Goal: Task Accomplishment & Management: Use online tool/utility

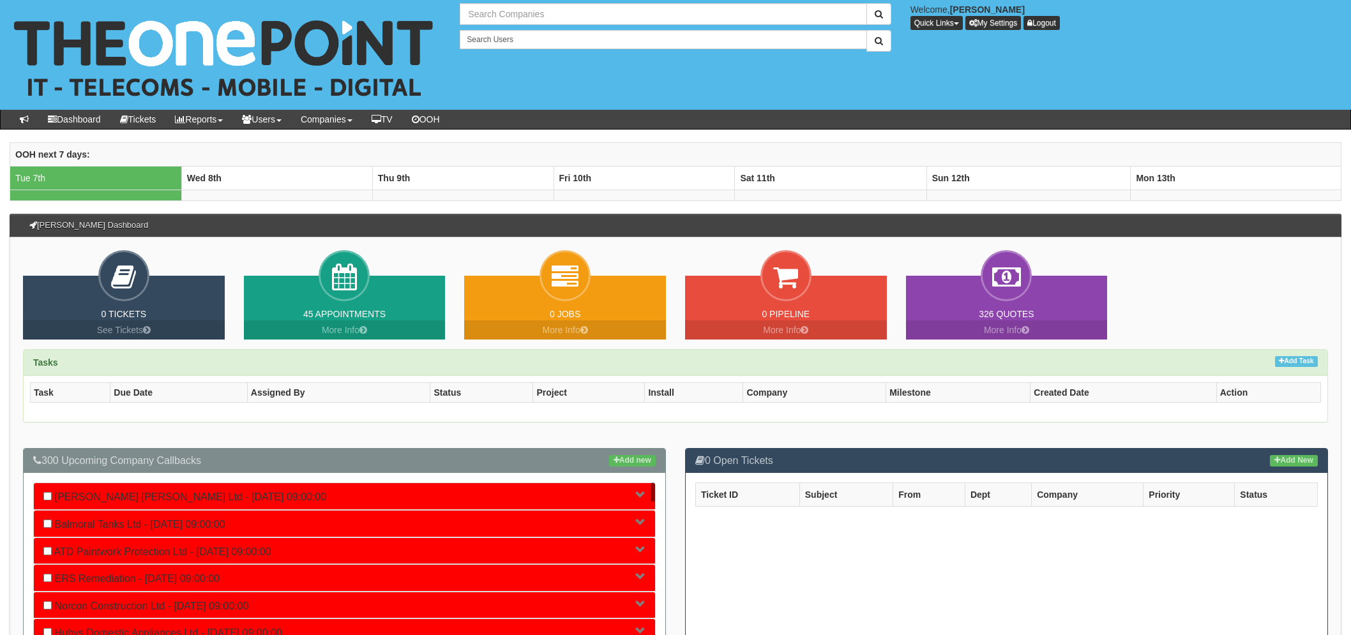
click at [493, 17] on input "text" at bounding box center [663, 14] width 407 height 22
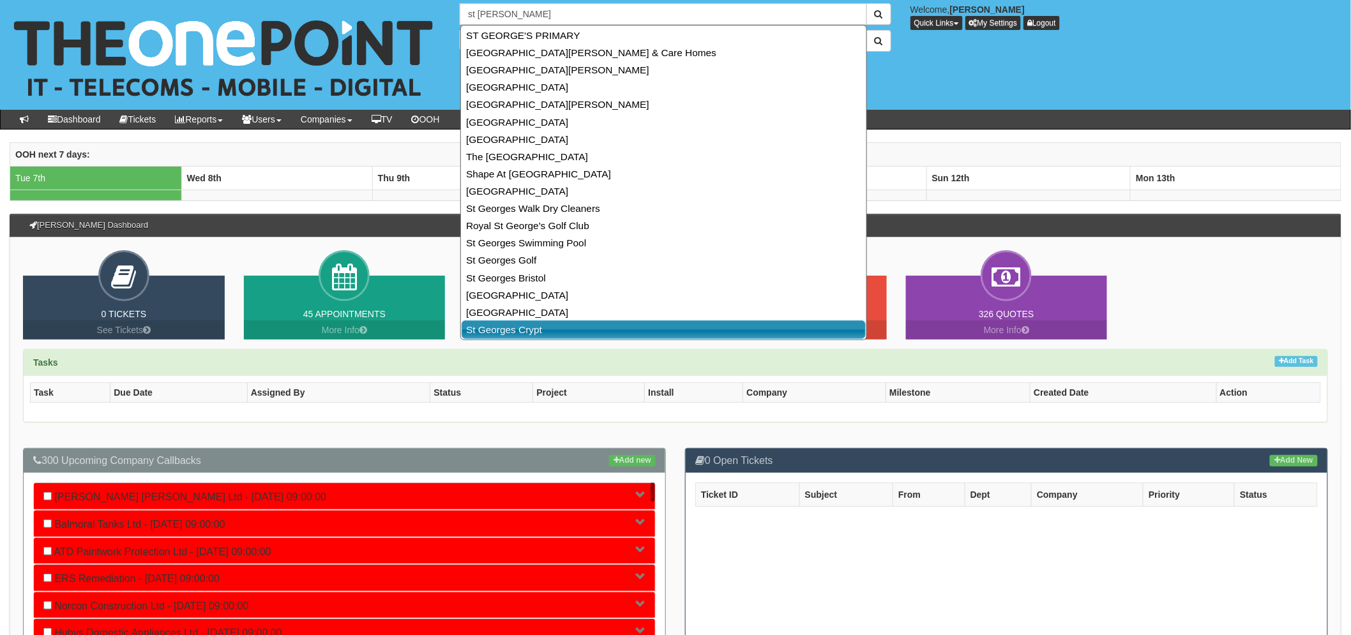
click at [552, 334] on link "St Georges Crypt" at bounding box center [664, 329] width 404 height 19
type input "St Georges Crypt"
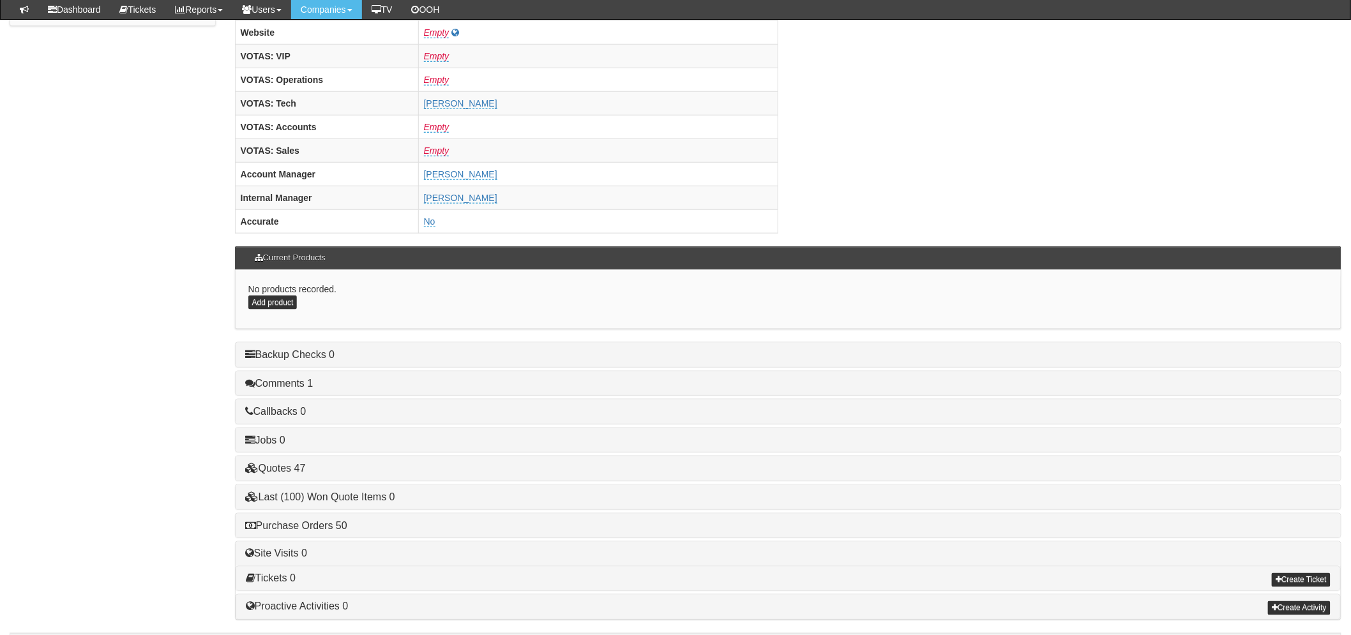
scroll to position [502, 0]
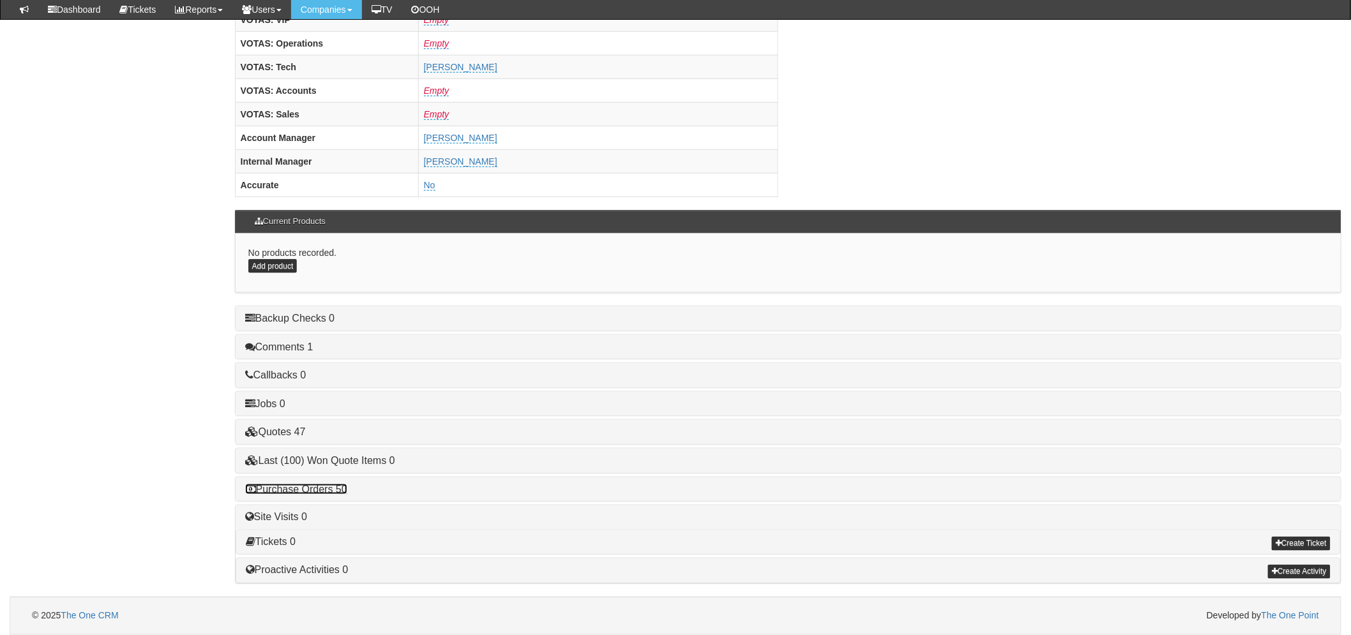
click at [329, 493] on link "Purchase Orders 50" at bounding box center [296, 489] width 102 height 11
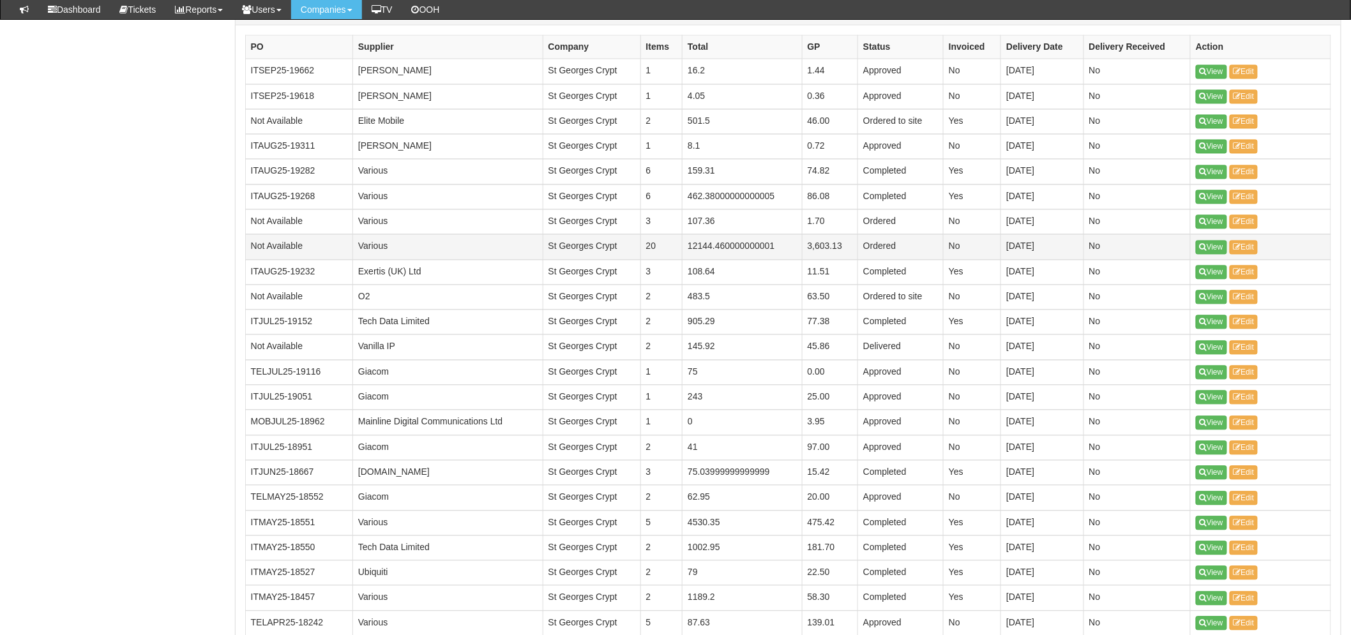
scroll to position [999, 0]
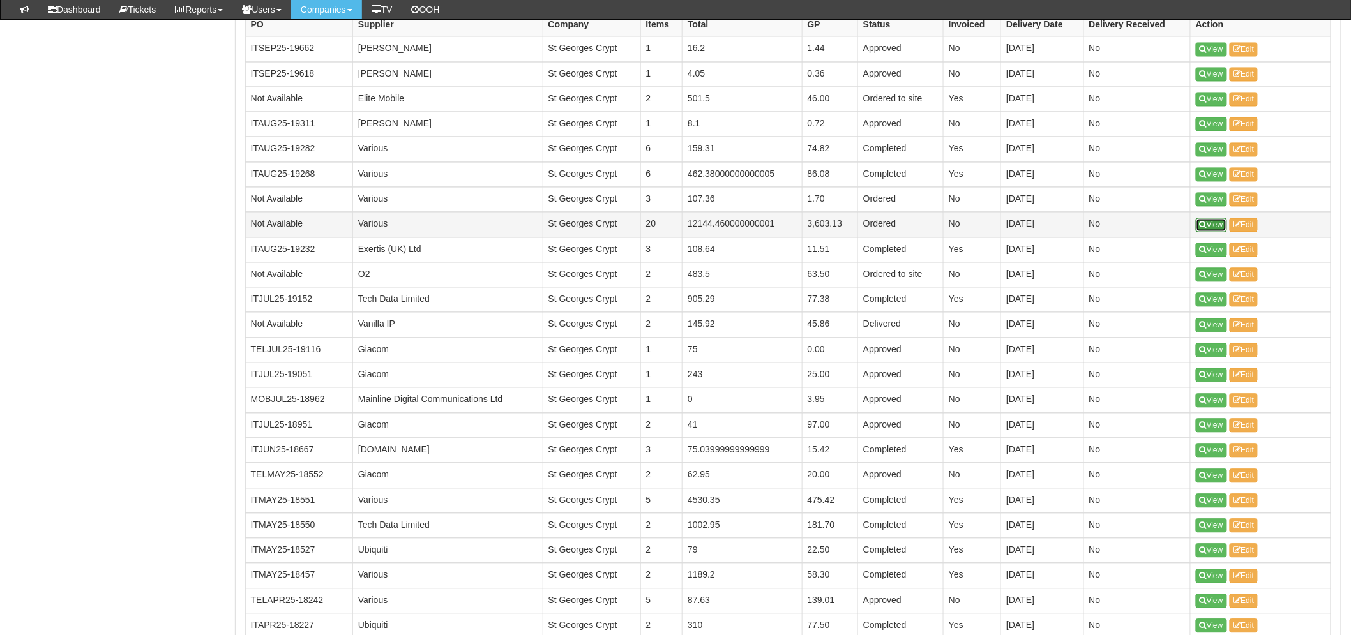
click at [1205, 225] on icon at bounding box center [1202, 226] width 7 height 8
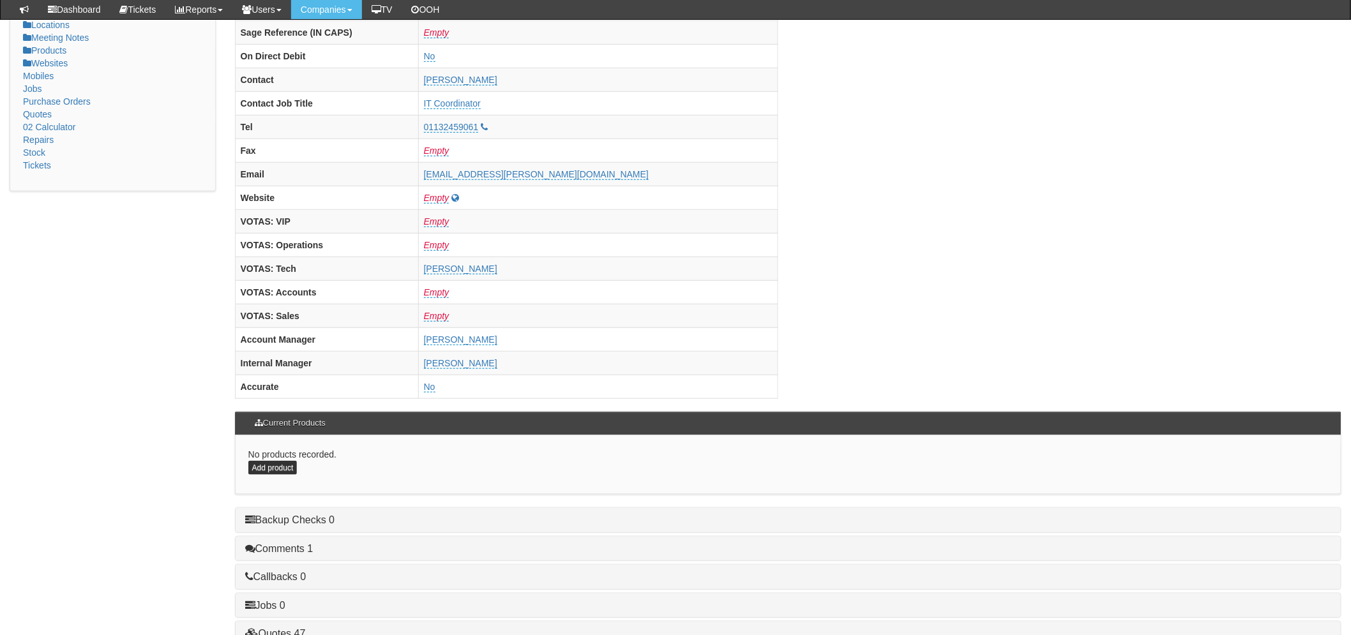
scroll to position [502, 0]
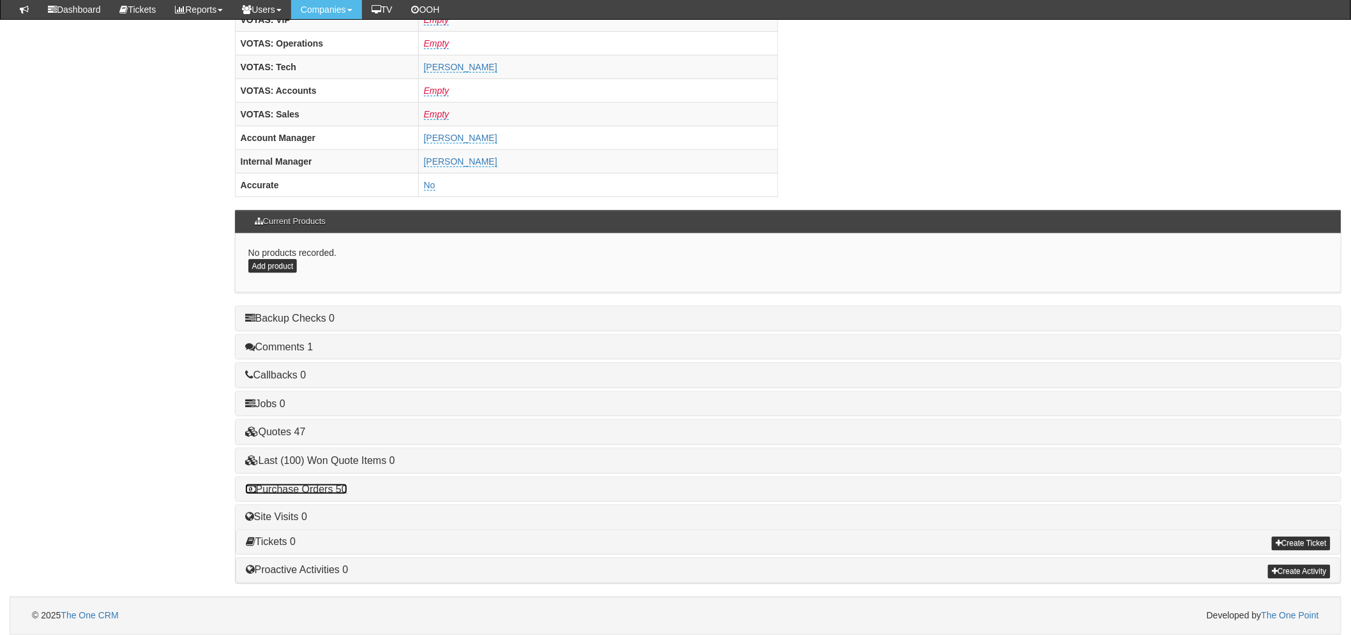
click at [339, 489] on link "Purchase Orders 50" at bounding box center [296, 489] width 102 height 11
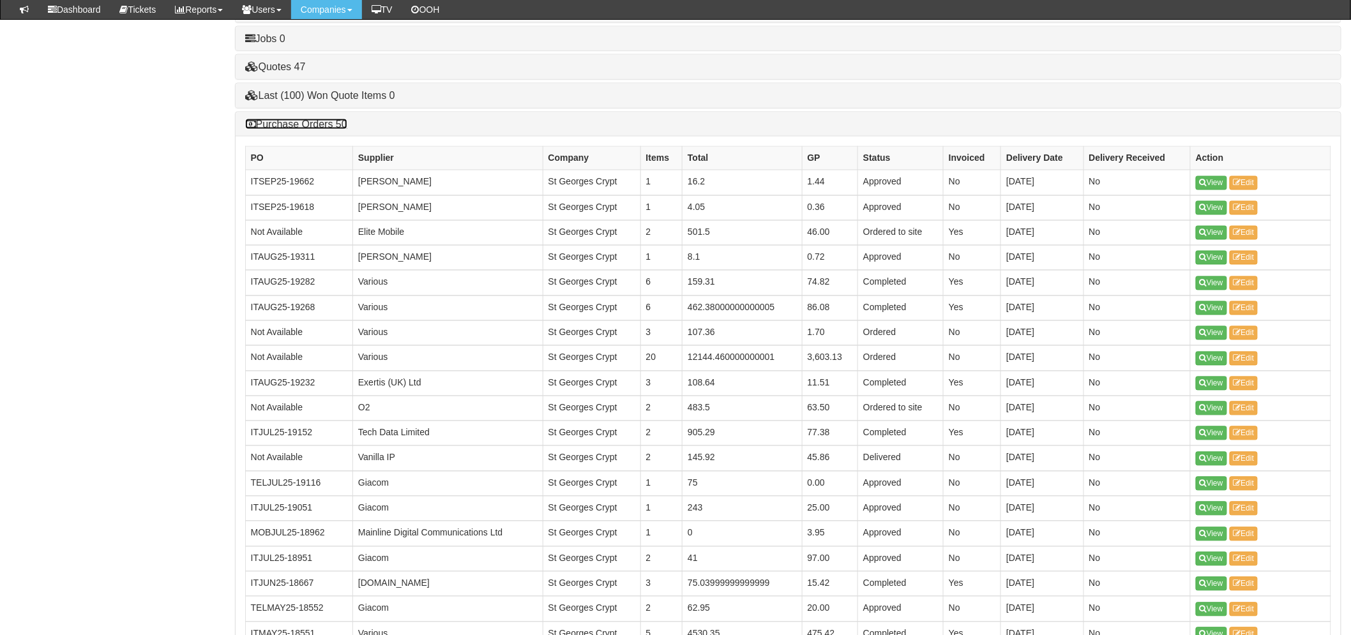
scroll to position [1070, 0]
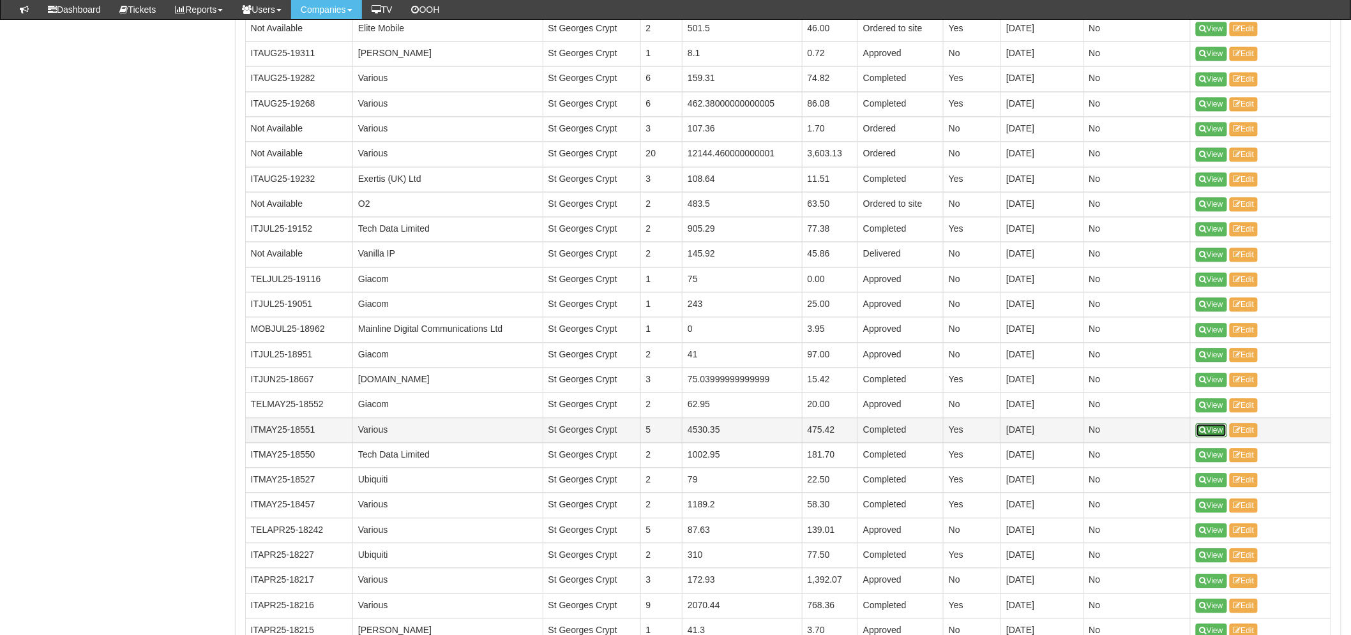
click at [1218, 430] on link "View" at bounding box center [1211, 430] width 31 height 14
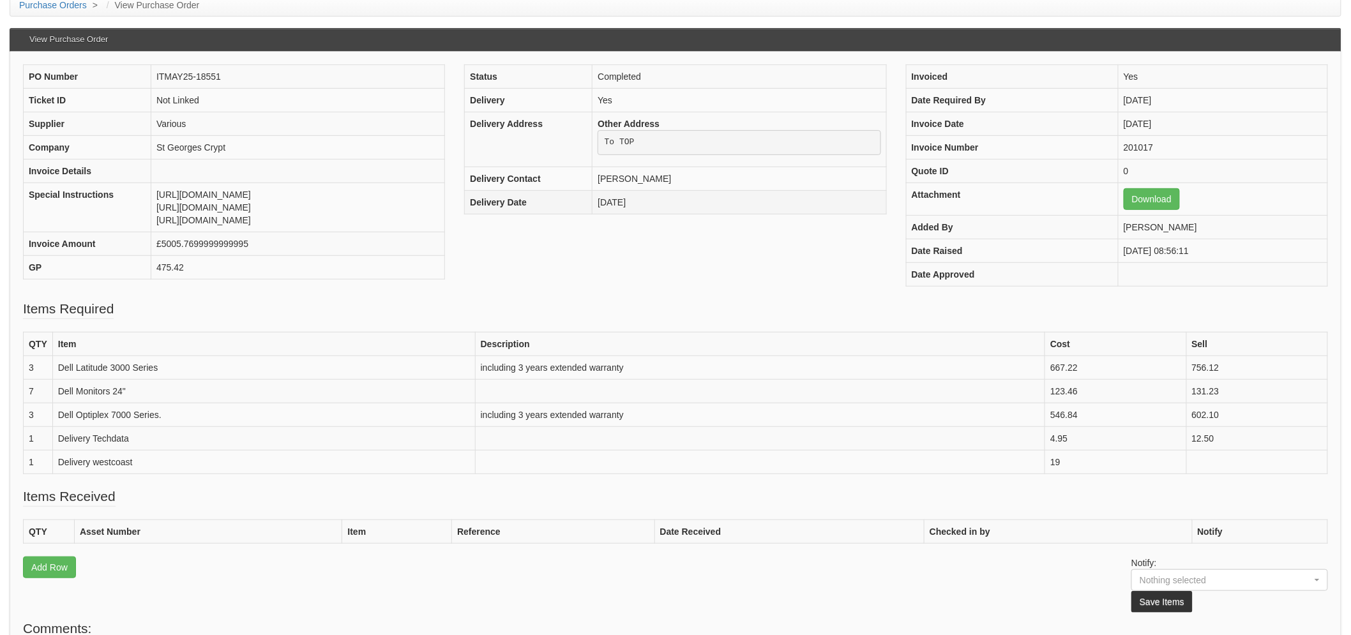
scroll to position [213, 0]
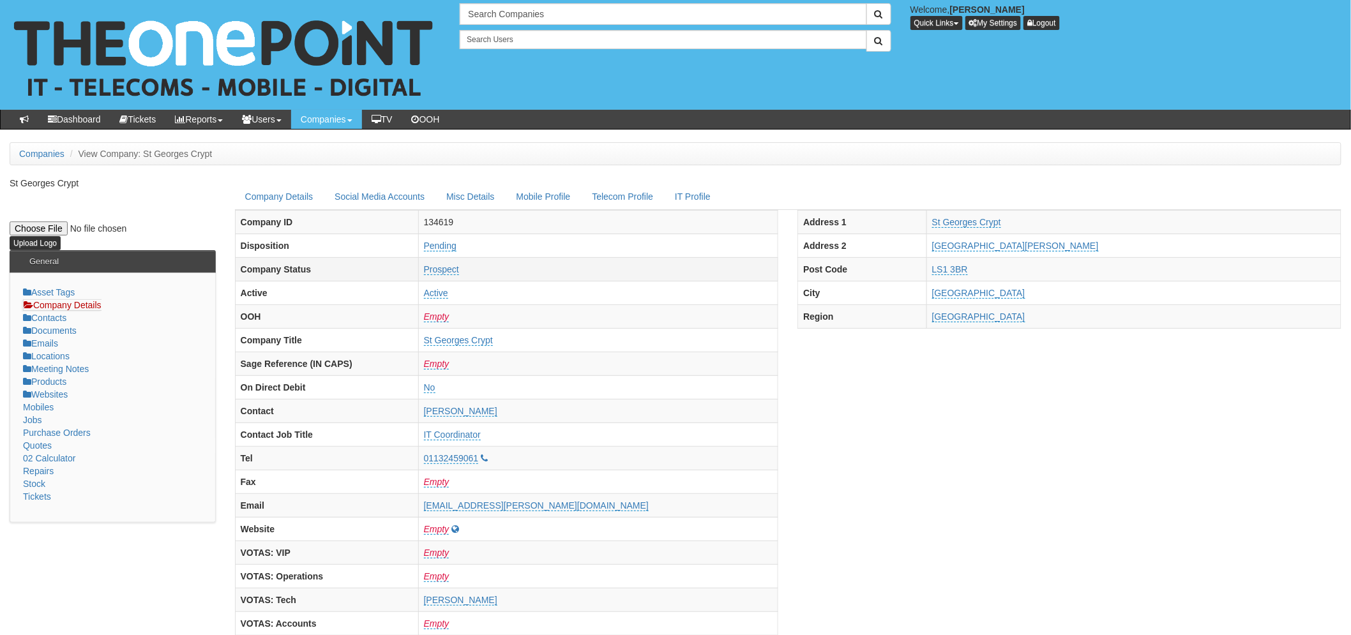
scroll to position [502, 0]
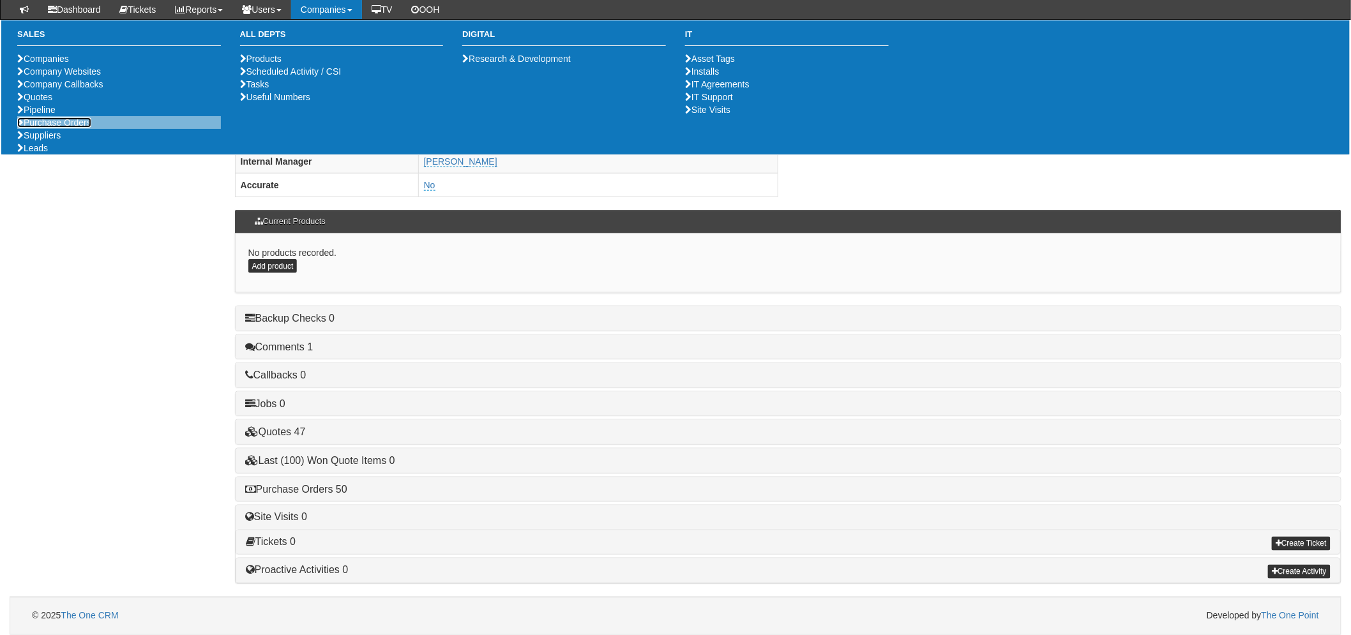
click at [51, 128] on link "Purchase Orders" at bounding box center [54, 122] width 74 height 10
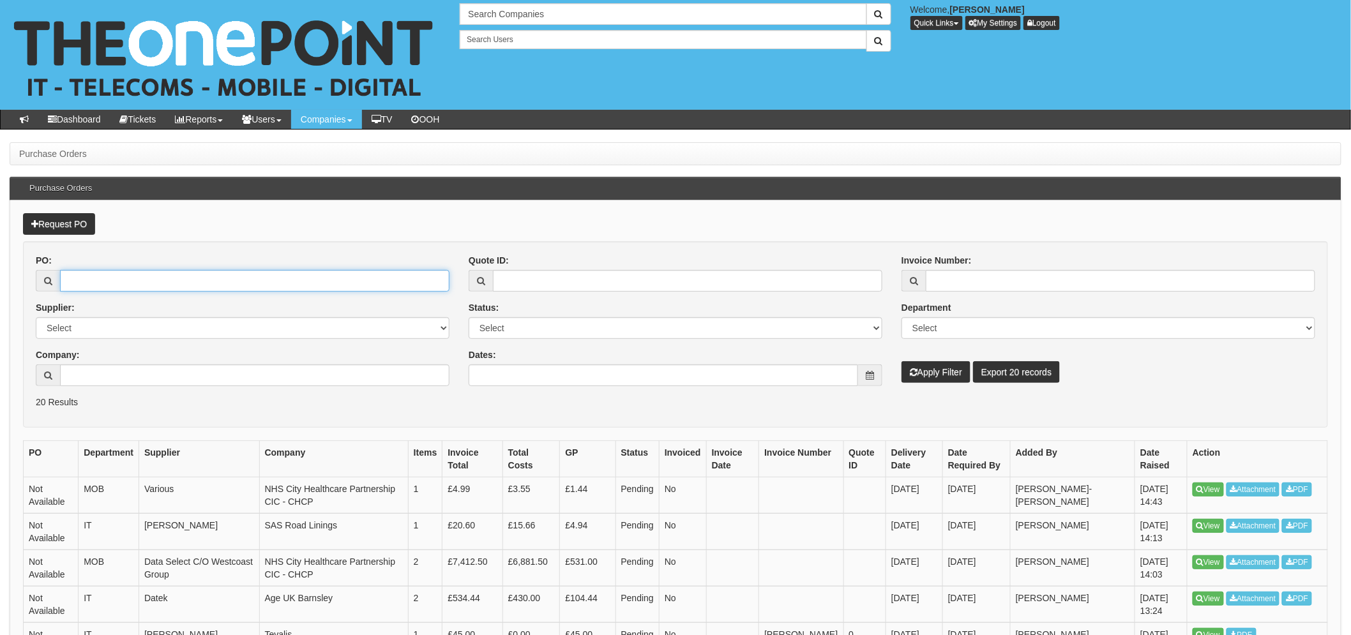
click at [163, 283] on input "PO:" at bounding box center [254, 281] width 389 height 22
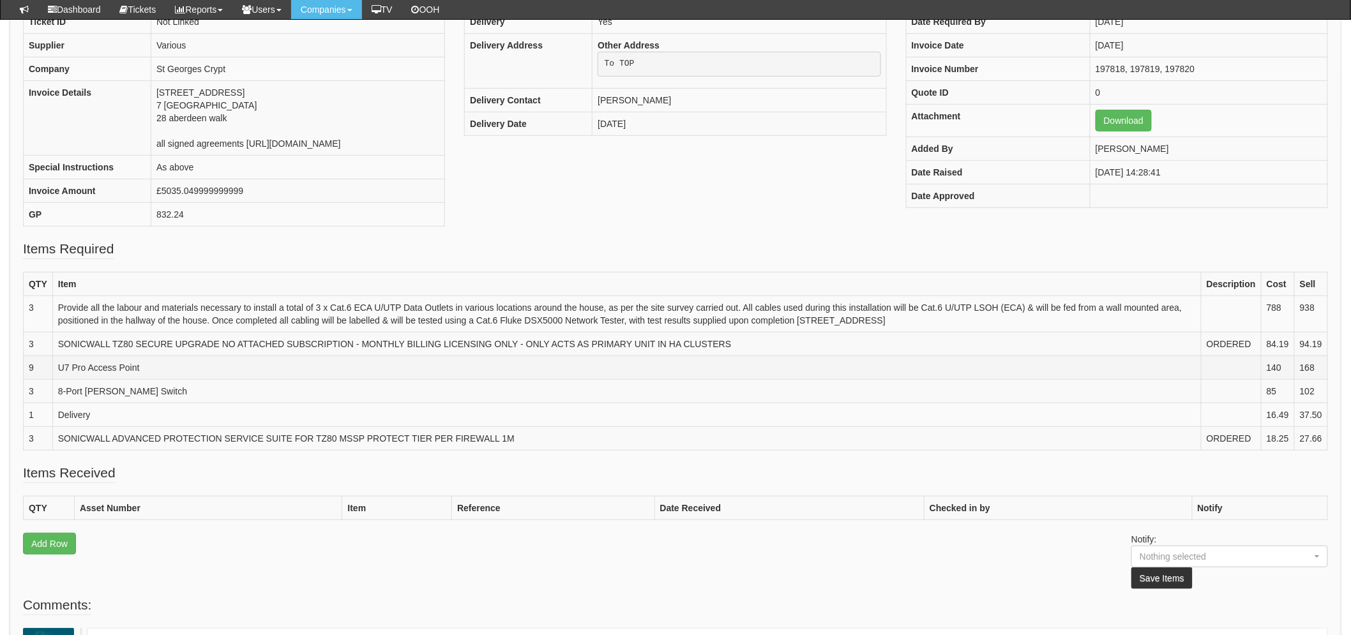
scroll to position [213, 0]
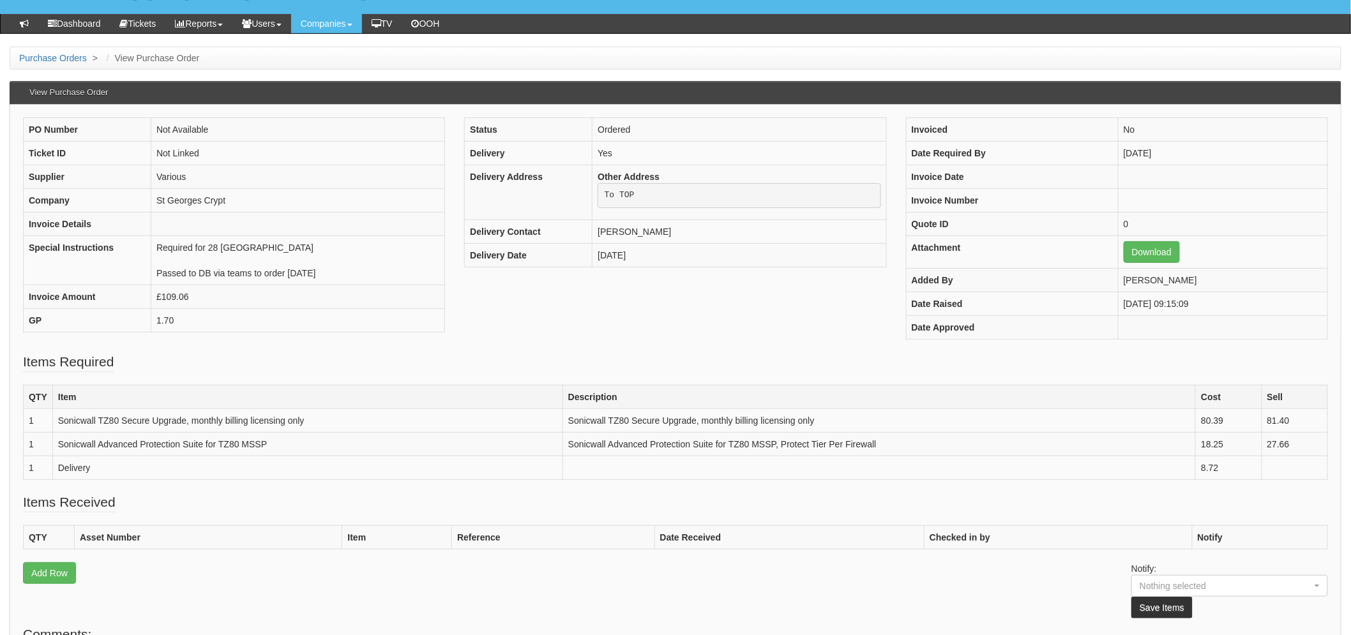
scroll to position [71, 0]
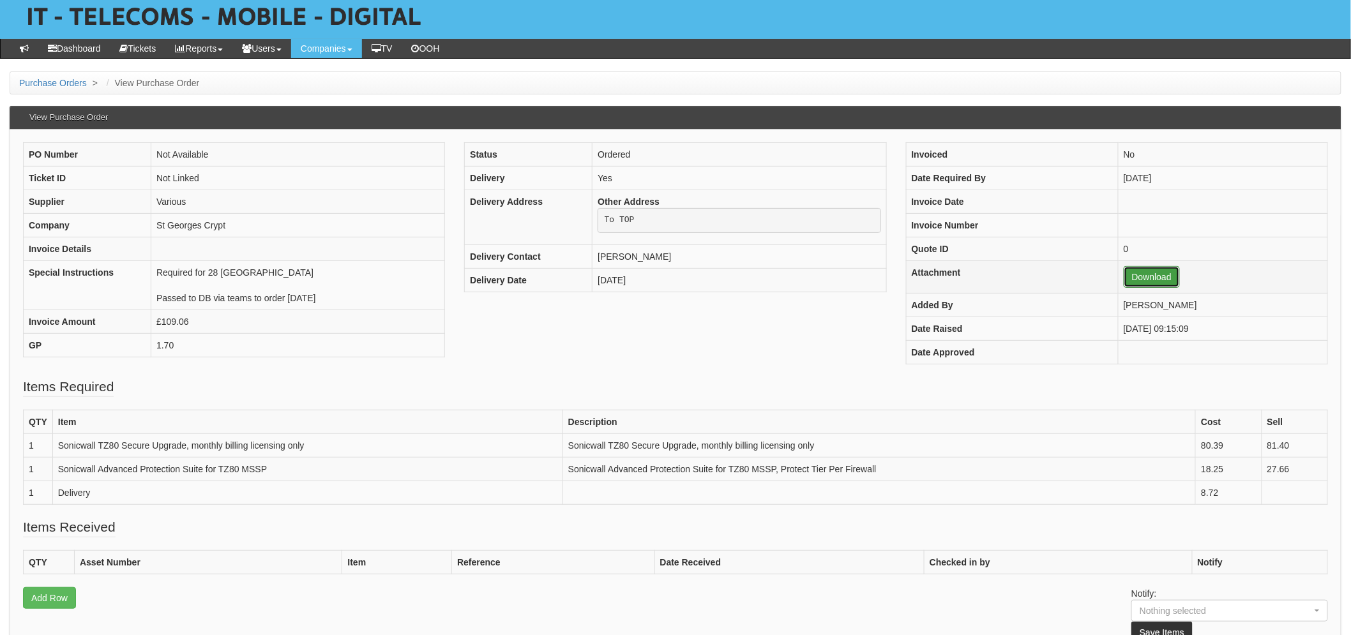
click at [1143, 277] on link "Download" at bounding box center [1151, 277] width 56 height 22
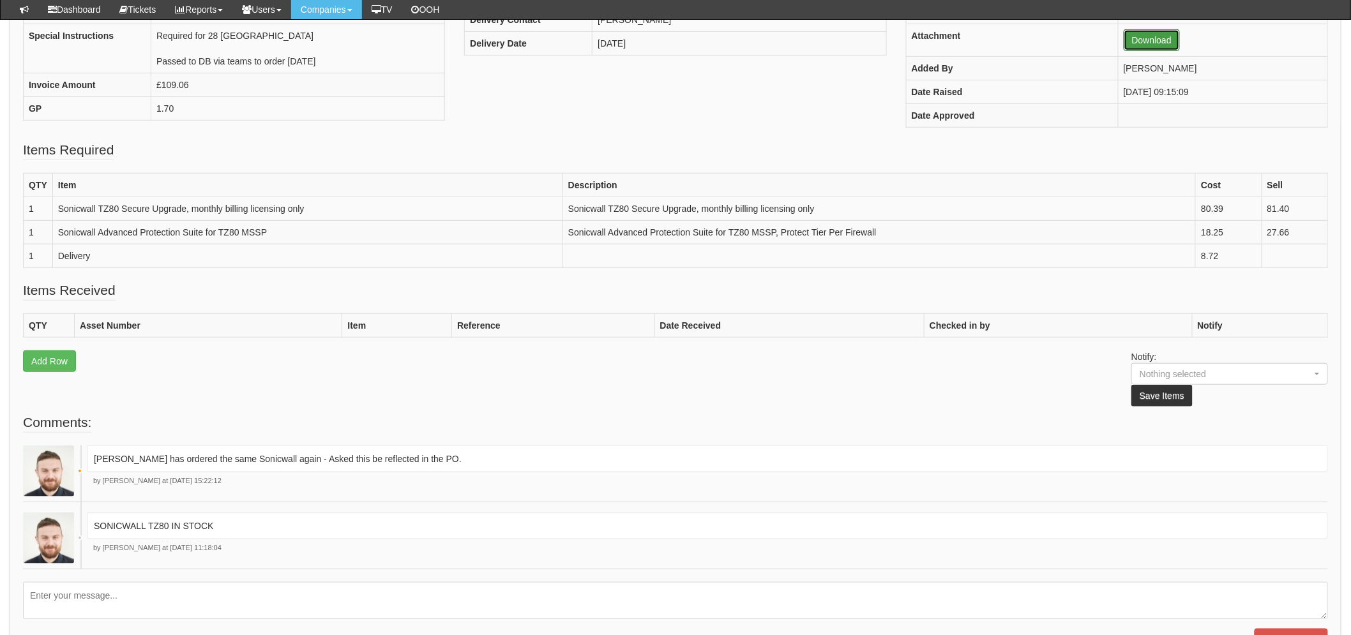
scroll to position [356, 0]
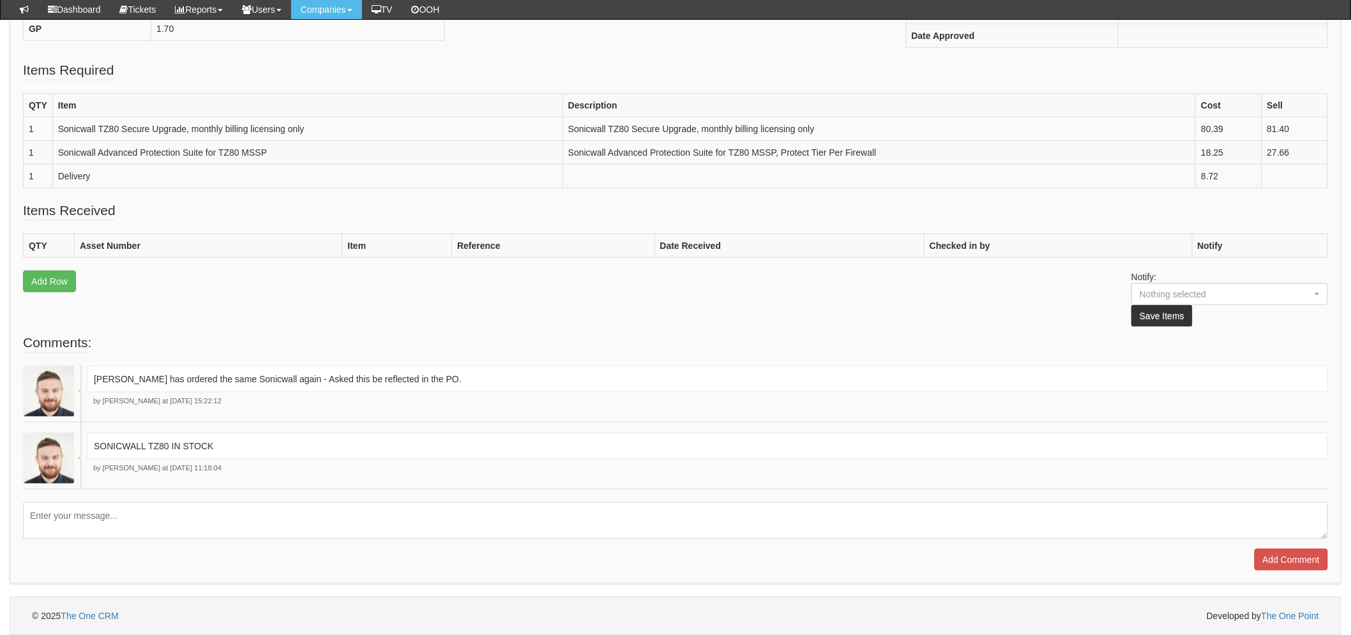
click at [165, 519] on textarea at bounding box center [675, 520] width 1305 height 37
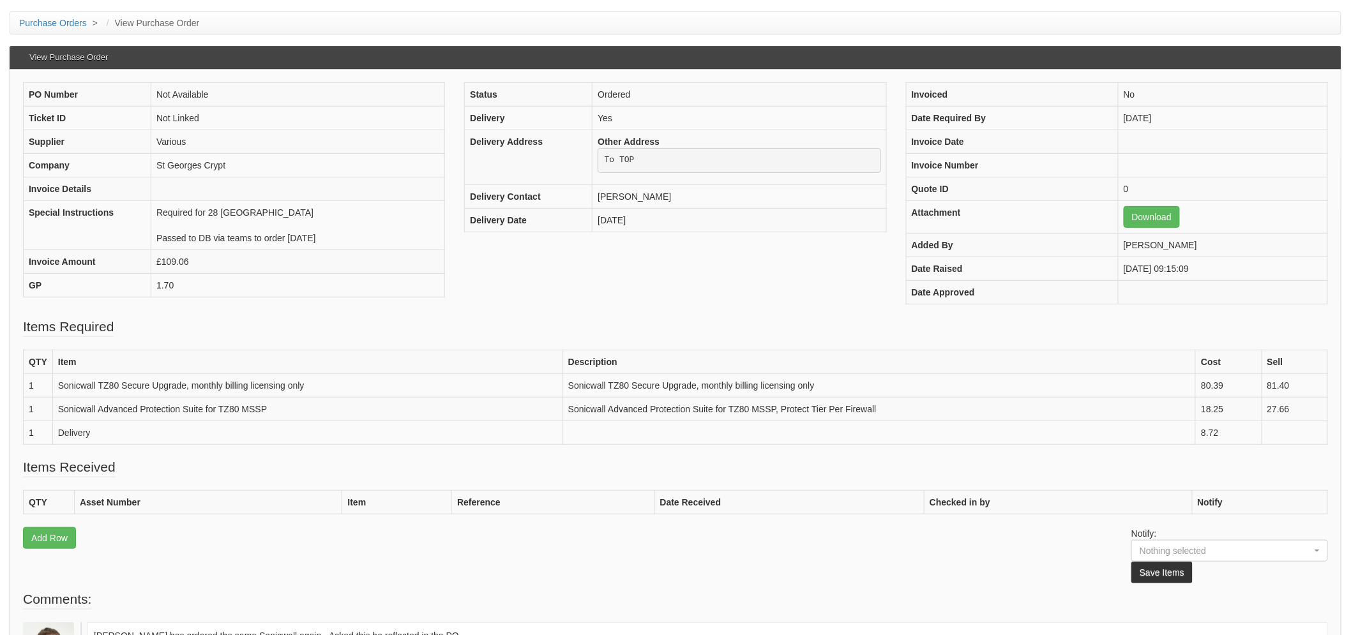
scroll to position [142, 0]
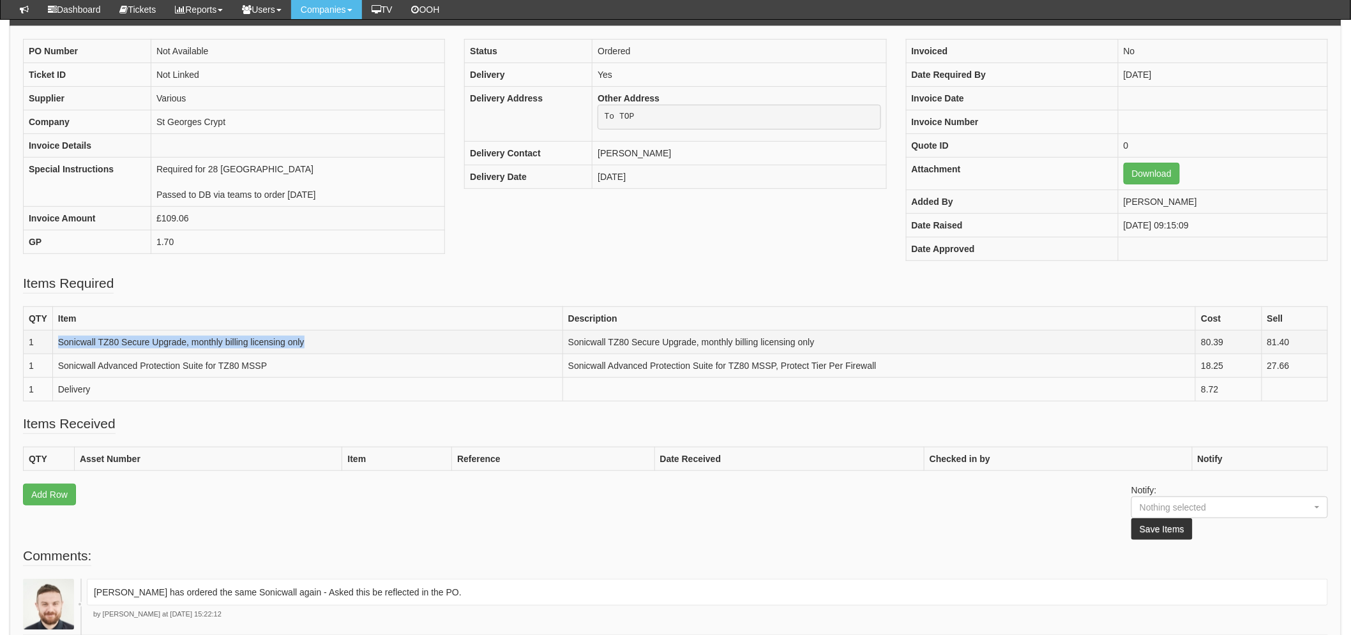
drag, startPoint x: 320, startPoint y: 343, endPoint x: 52, endPoint y: 341, distance: 267.5
click at [52, 341] on td "Sonicwall TZ80 Secure Upgrade, monthly billing licensing only" at bounding box center [307, 342] width 510 height 24
copy td "Sonicwall TZ80 Secure Upgrade, monthly billing licensing only"
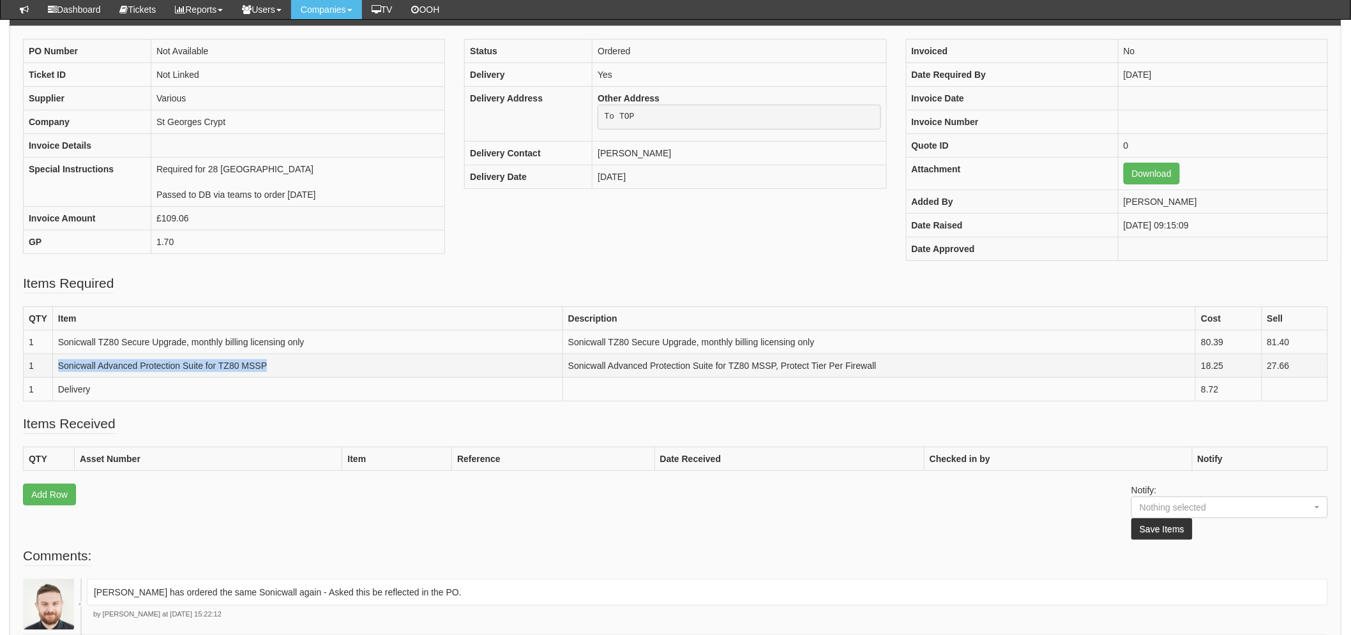
drag, startPoint x: 273, startPoint y: 364, endPoint x: 38, endPoint y: 364, distance: 234.3
click at [38, 364] on tr "1 Sonicwall Advanced Protection Suite for TZ80 MSSP Sonicwall Advanced Protecti…" at bounding box center [676, 366] width 1304 height 24
copy tr "Sonicwall Advanced Protection Suite for TZ80 MSSP"
click at [469, 520] on fieldset "Items Received QTY Asset Number Item Reference Date Received Checked in by Noti…" at bounding box center [675, 480] width 1305 height 132
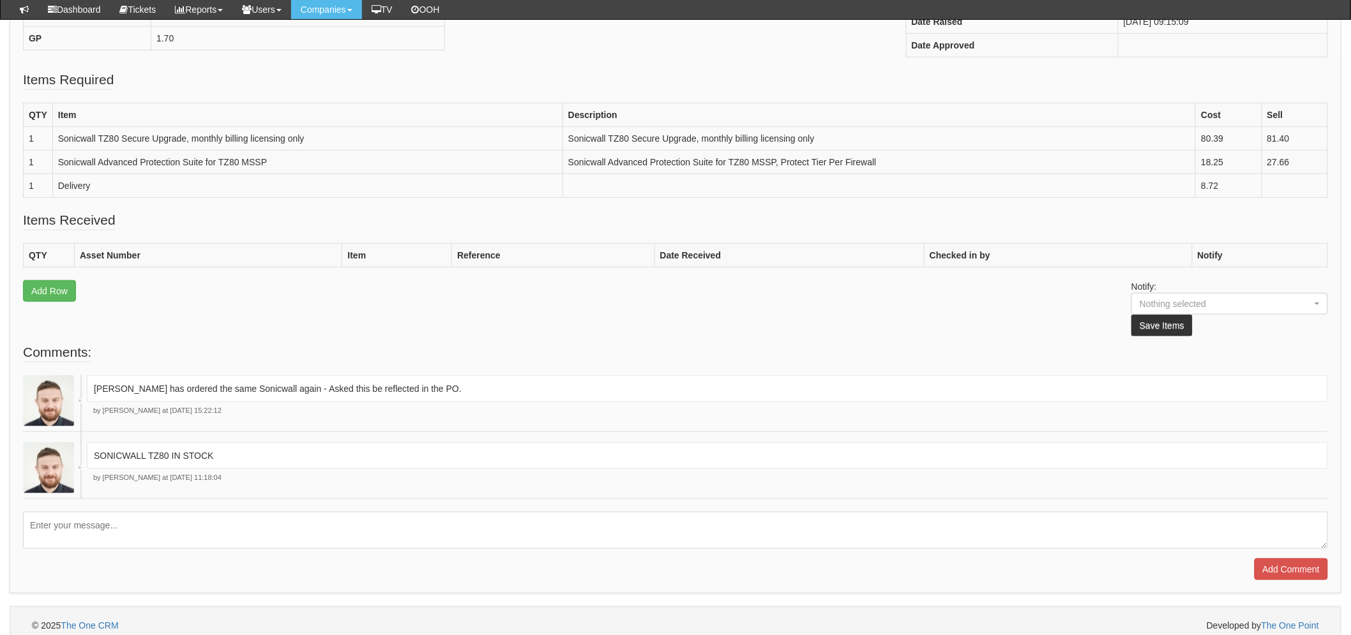
scroll to position [356, 0]
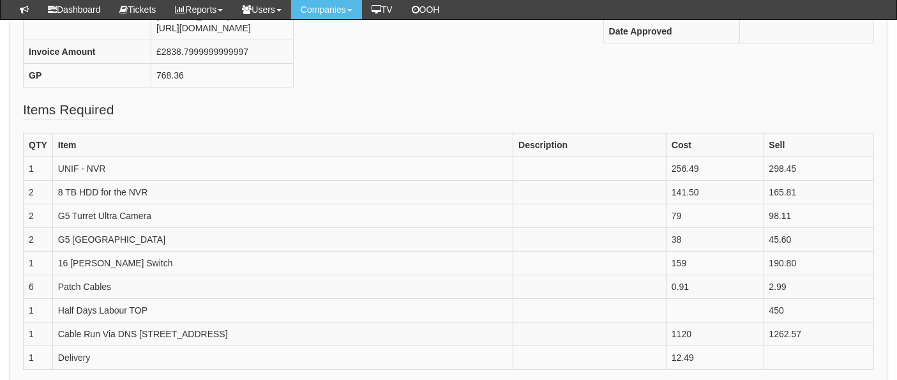
scroll to position [326, 0]
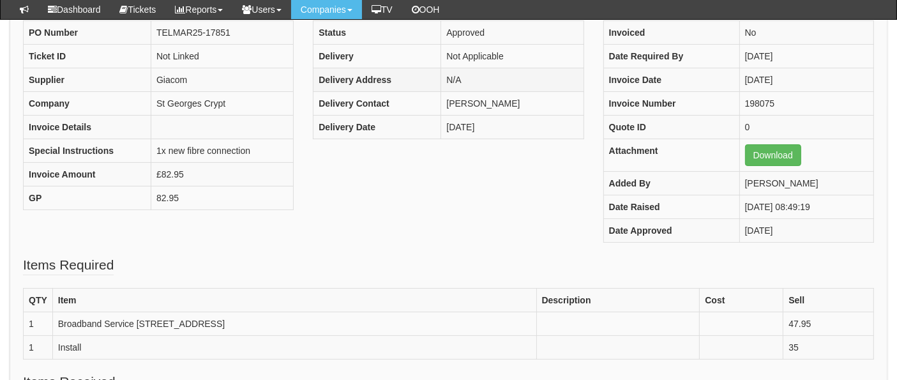
scroll to position [141, 0]
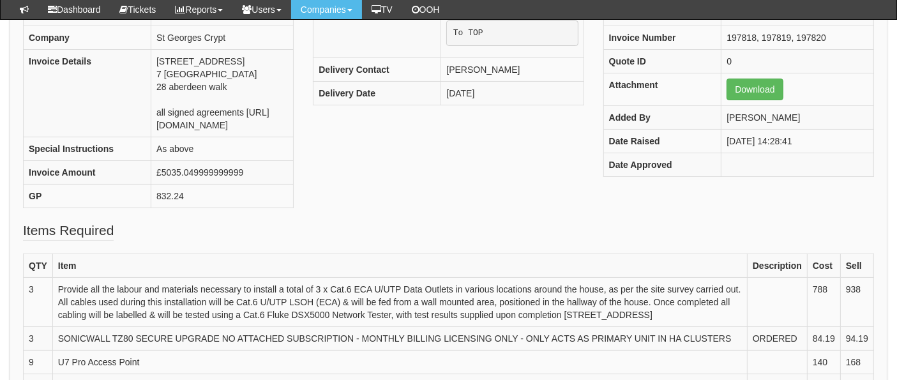
scroll to position [191, 0]
